Goal: Check status: Check status

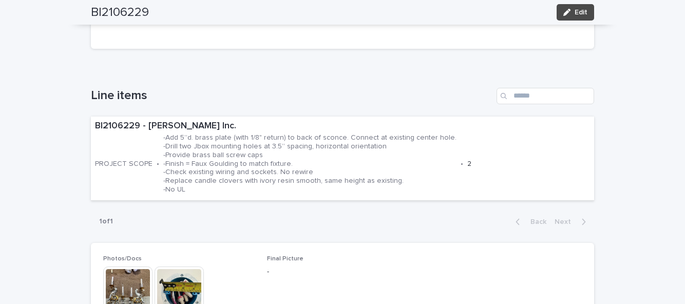
scroll to position [201, 0]
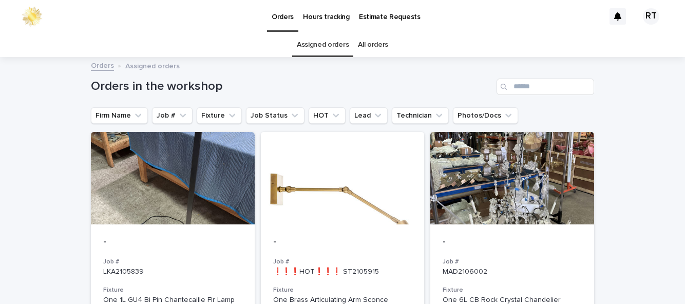
click at [375, 33] on link "All orders" at bounding box center [373, 45] width 30 height 24
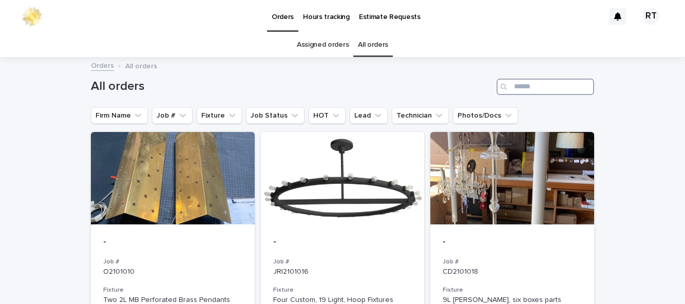
click at [516, 79] on input "Search" at bounding box center [546, 87] width 98 height 16
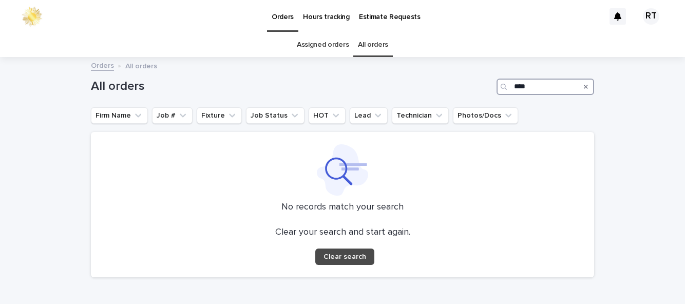
type input "****"
